Goal: Information Seeking & Learning: Learn about a topic

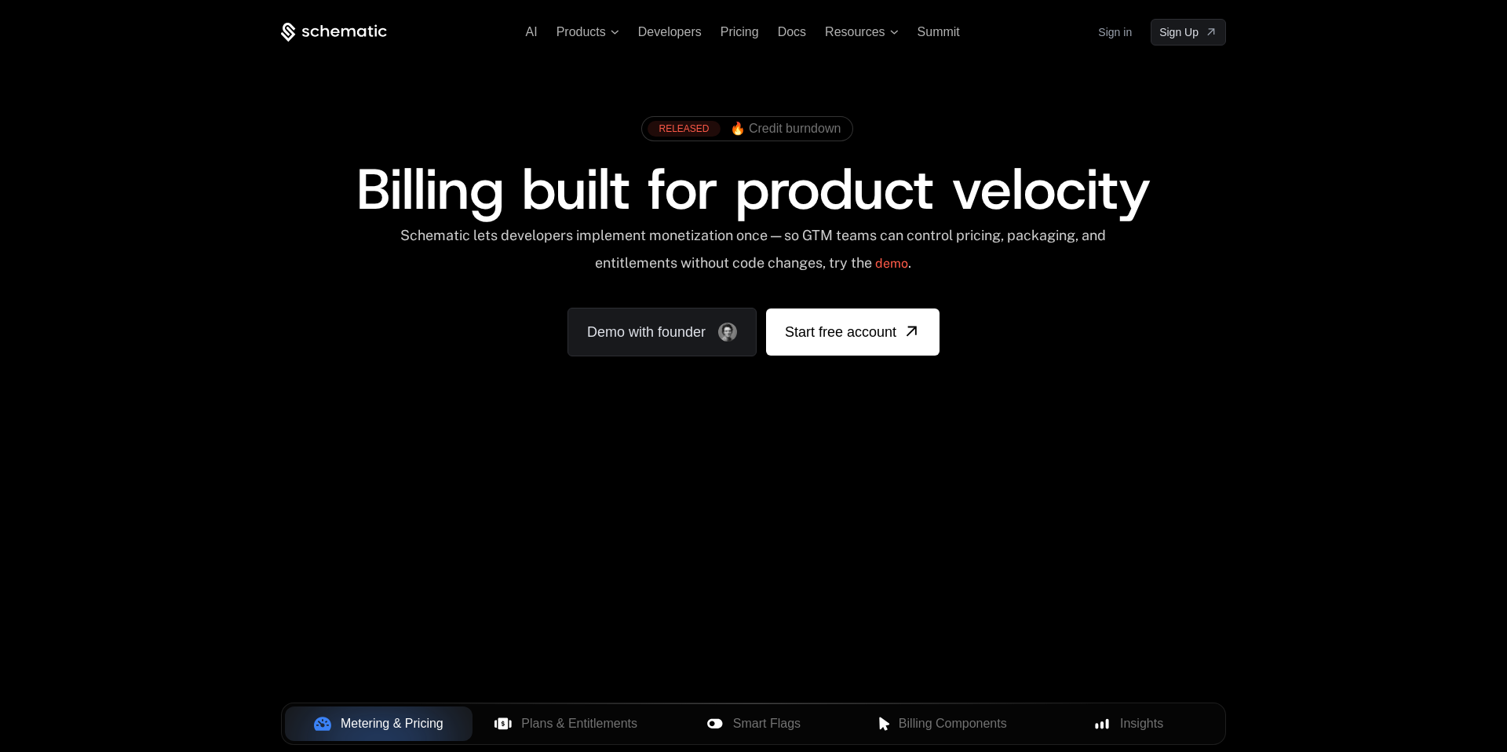
click at [525, 60] on div "RELEASED 🔥 Credit burndown Billing built for product velocity Schematic lets de…" at bounding box center [753, 233] width 1021 height 374
click at [532, 31] on span "AI" at bounding box center [532, 31] width 12 height 13
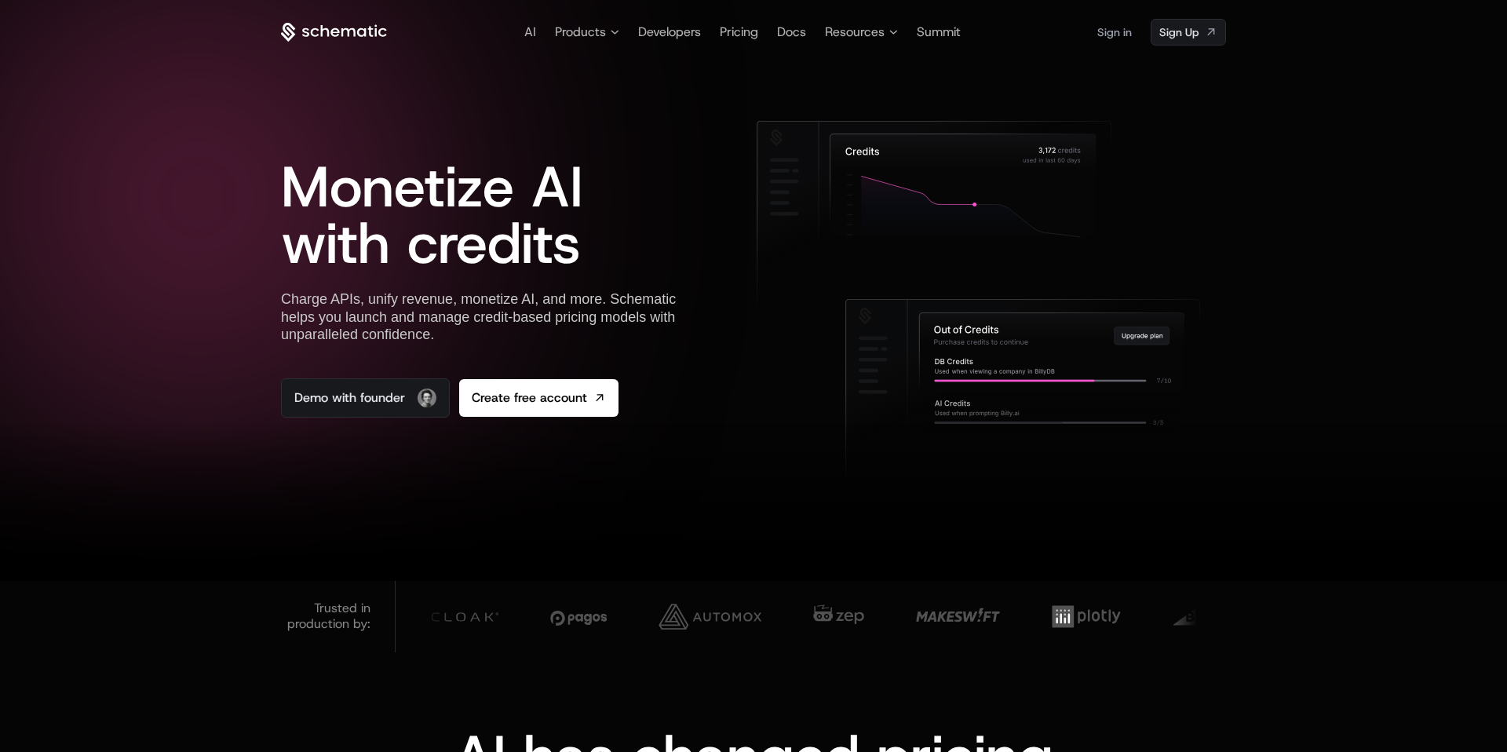
click at [540, 93] on div "Monetize AI with credits Charge APIs, unify revenue, monetize AI, and more. Sch…" at bounding box center [753, 313] width 945 height 535
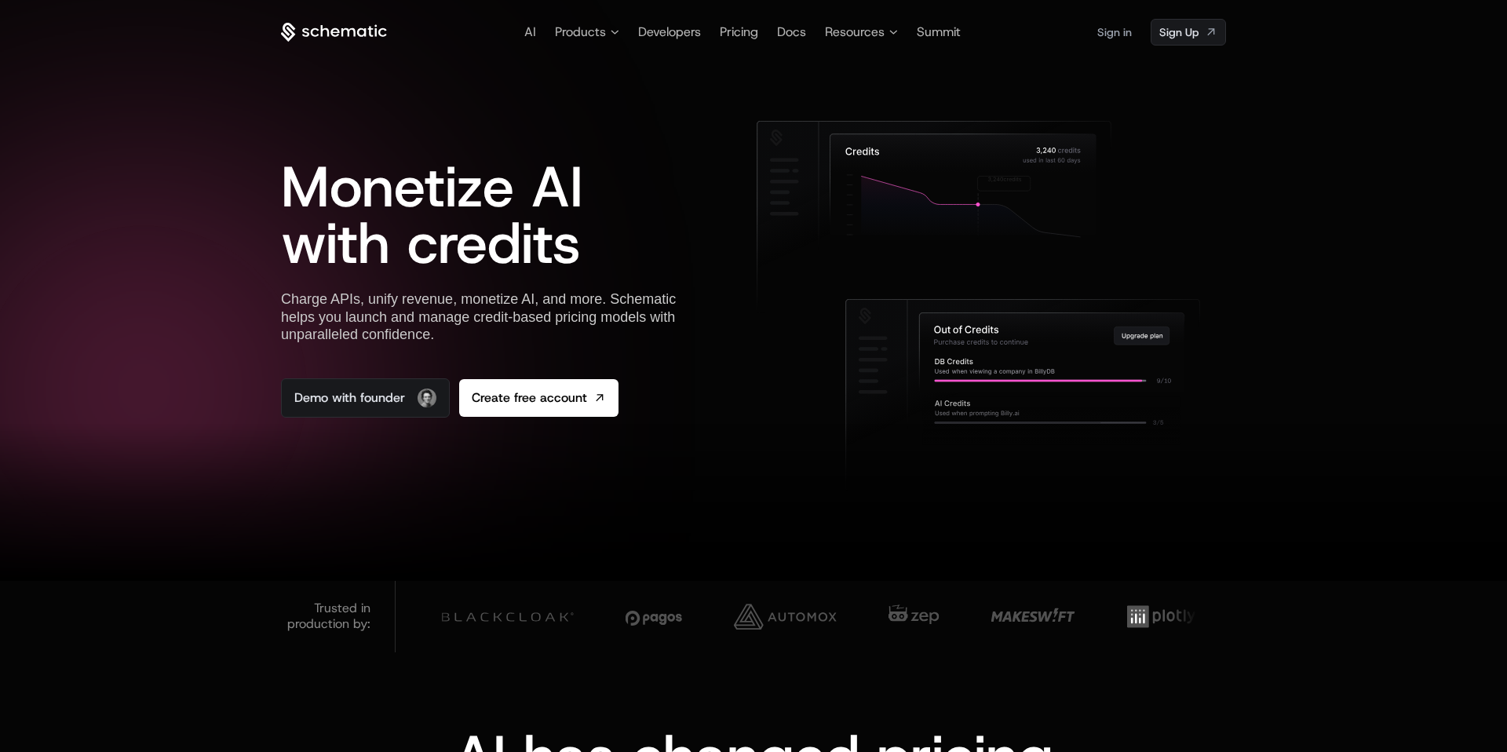
click at [334, 32] on icon at bounding box center [334, 33] width 106 height 20
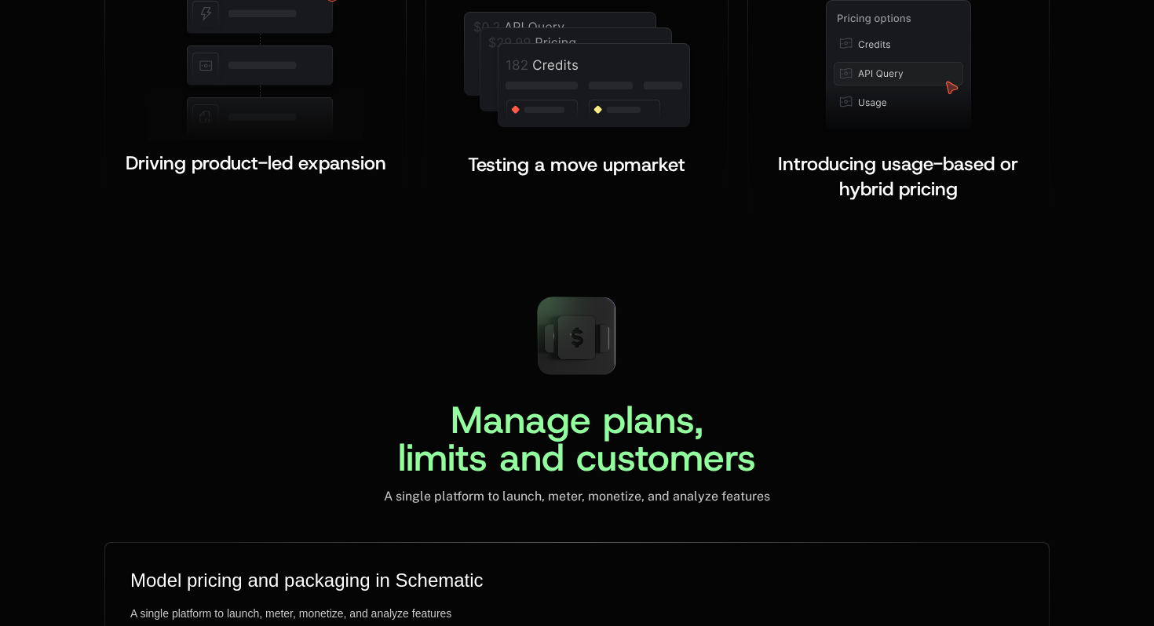
scroll to position [3559, 0]
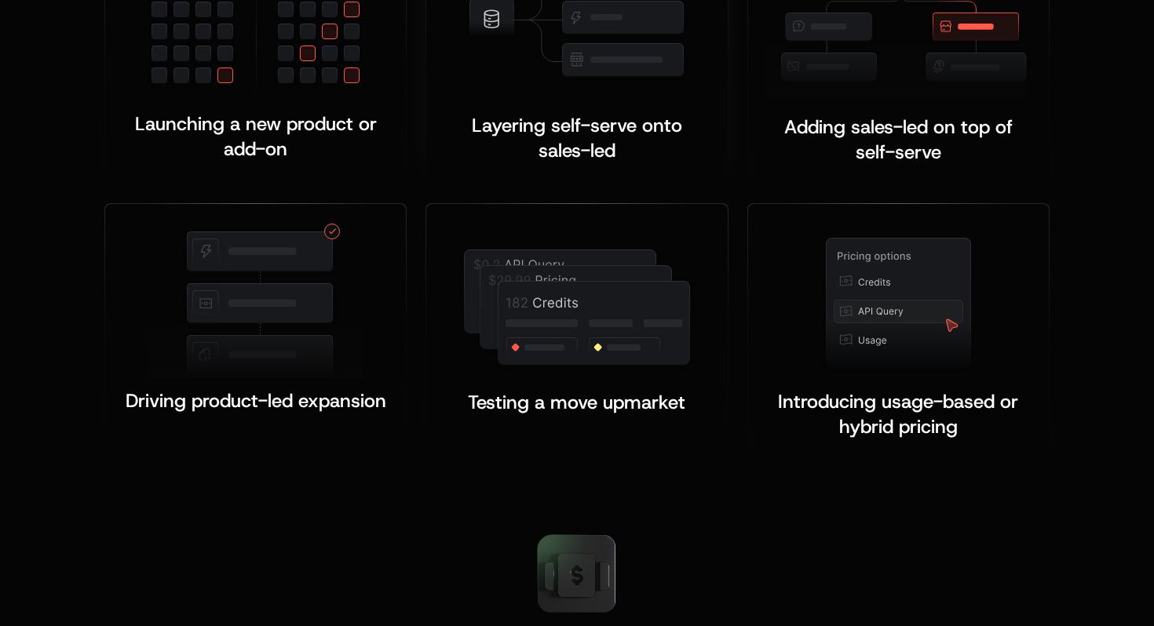
scroll to position [3233, 0]
